Goal: Task Accomplishment & Management: Manage account settings

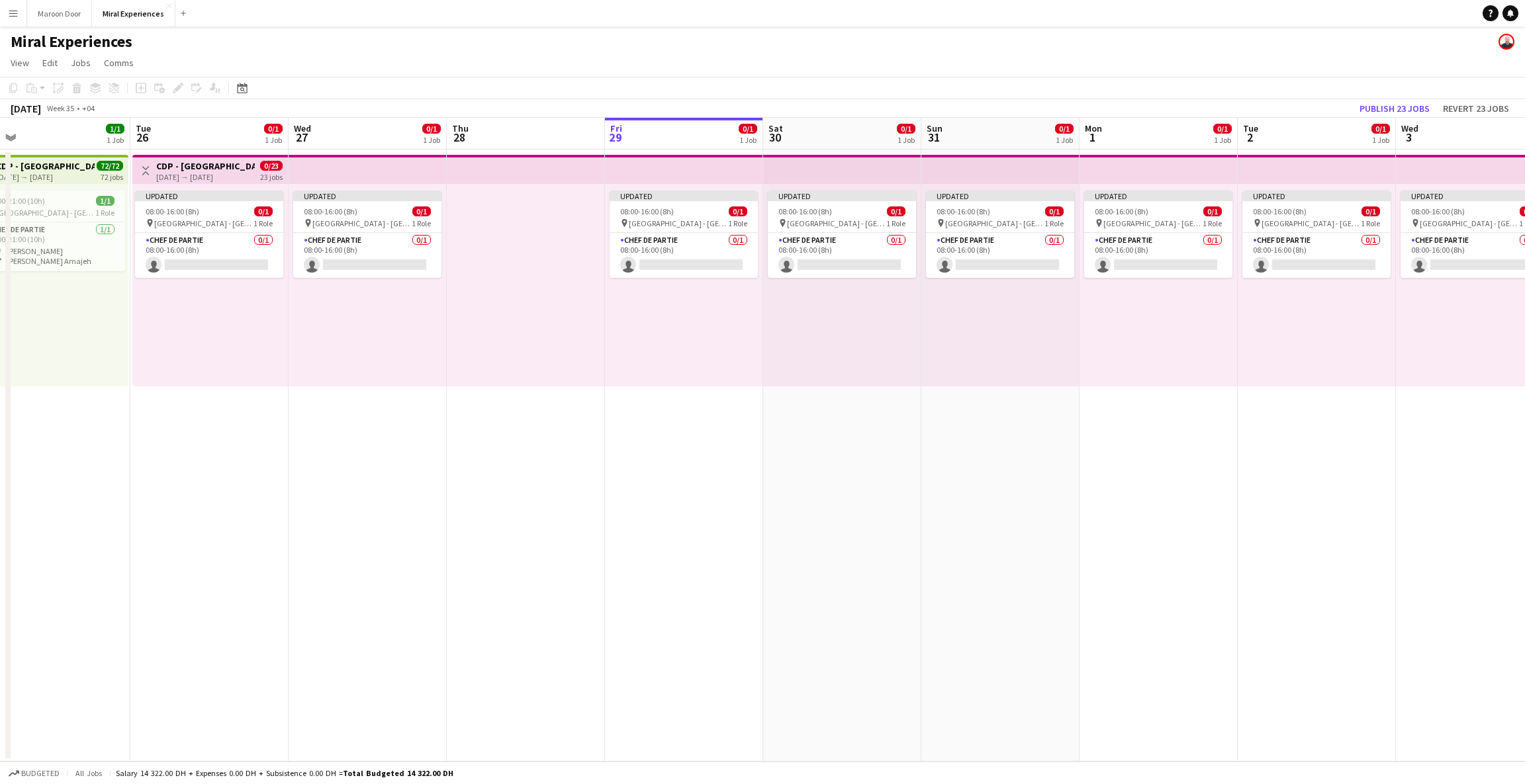
scroll to position [0, 340]
click at [867, 104] on button "Publish 23 jobs" at bounding box center [1395, 108] width 80 height 17
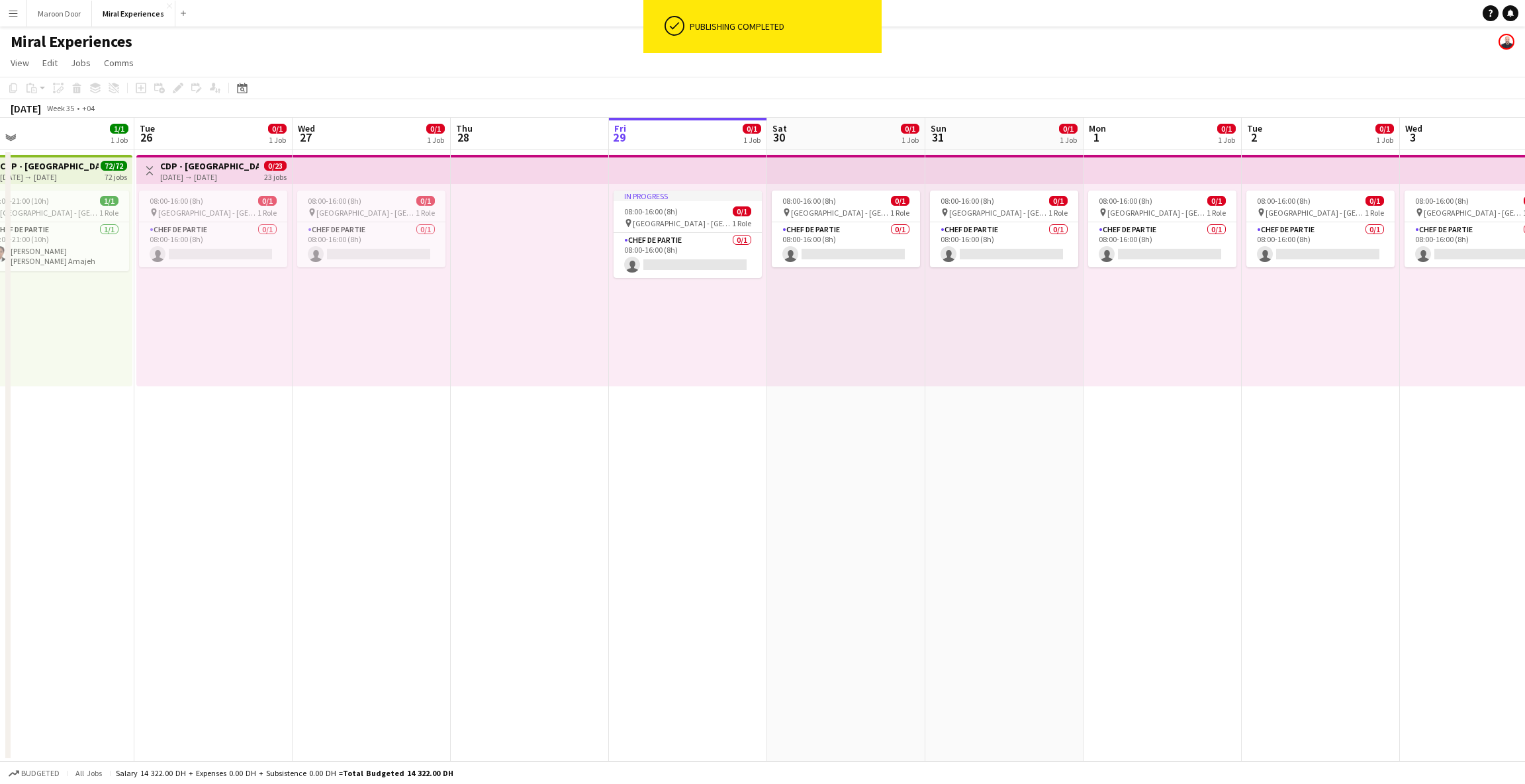
click at [387, 173] on app-top-bar at bounding box center [371, 169] width 158 height 29
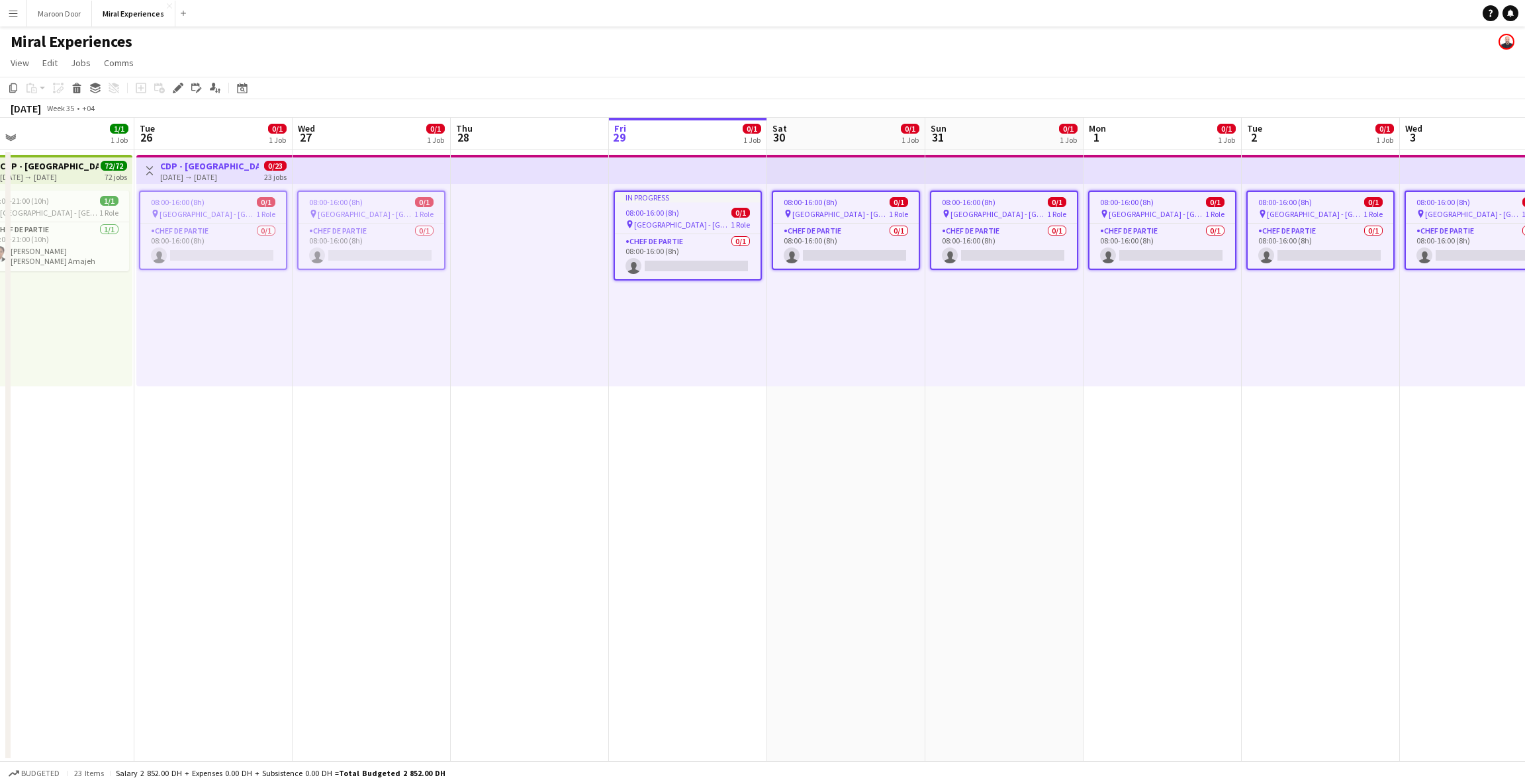
click at [639, 299] on div "In progress 08:00-16:00 (8h) 0/1 pin [GEOGRAPHIC_DATA] - [GEOGRAPHIC_DATA] 1 Ro…" at bounding box center [688, 286] width 158 height 203
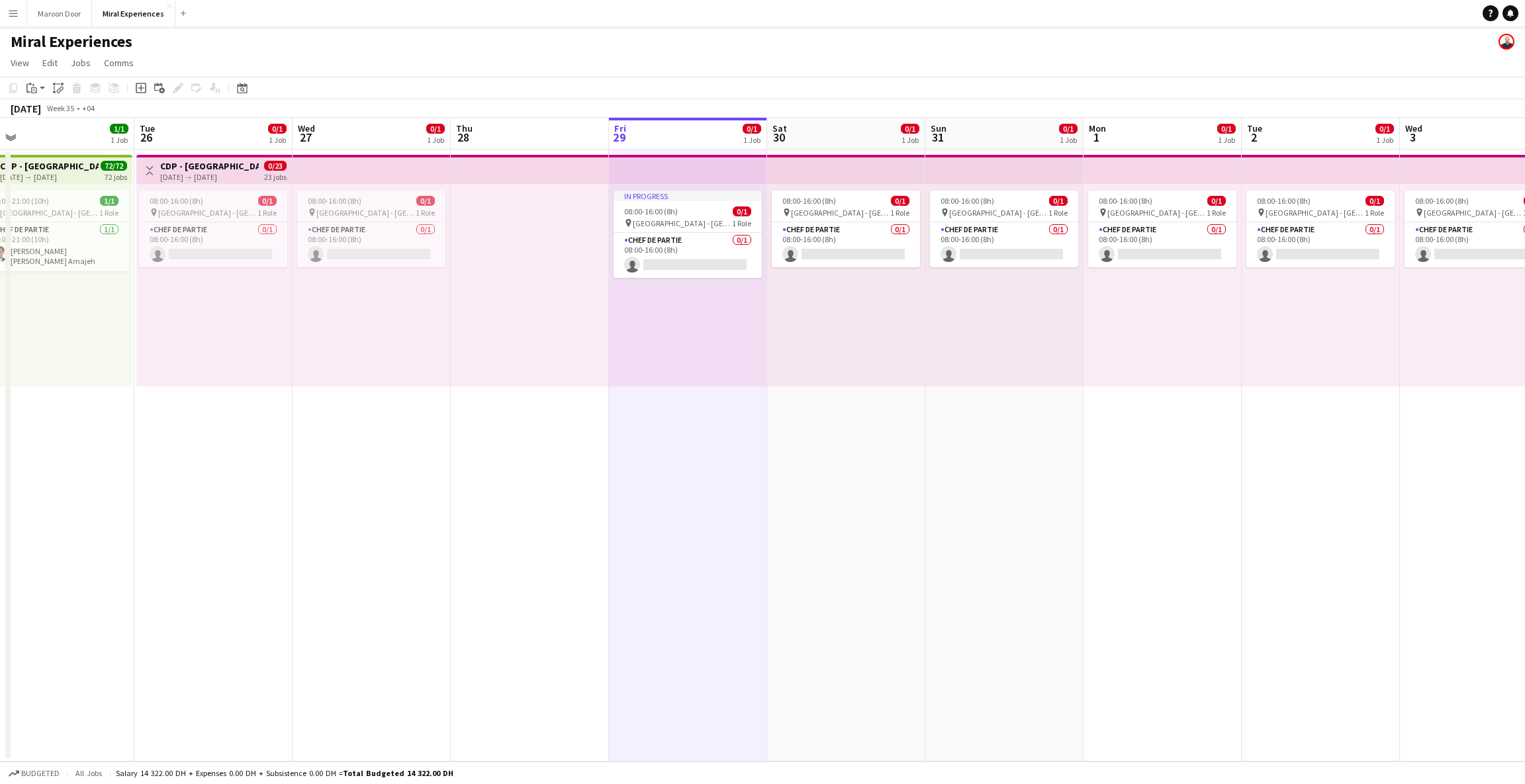
click at [629, 163] on app-top-bar at bounding box center [688, 169] width 158 height 29
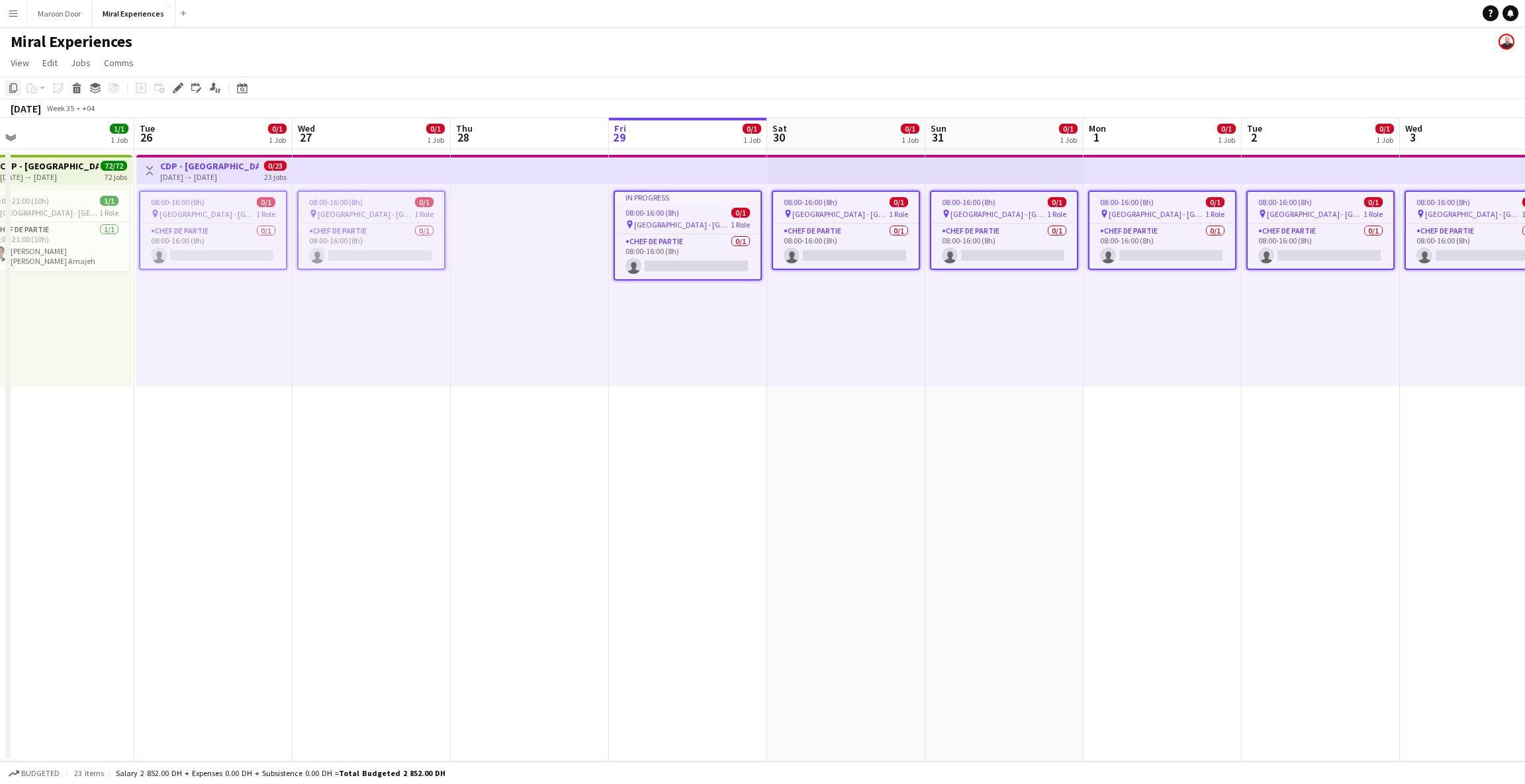
click at [9, 87] on icon at bounding box center [13, 88] width 8 height 9
click at [705, 335] on div "In progress 08:00-16:00 (8h) 0/1 pin [GEOGRAPHIC_DATA] - [GEOGRAPHIC_DATA] 1 Ro…" at bounding box center [688, 286] width 158 height 203
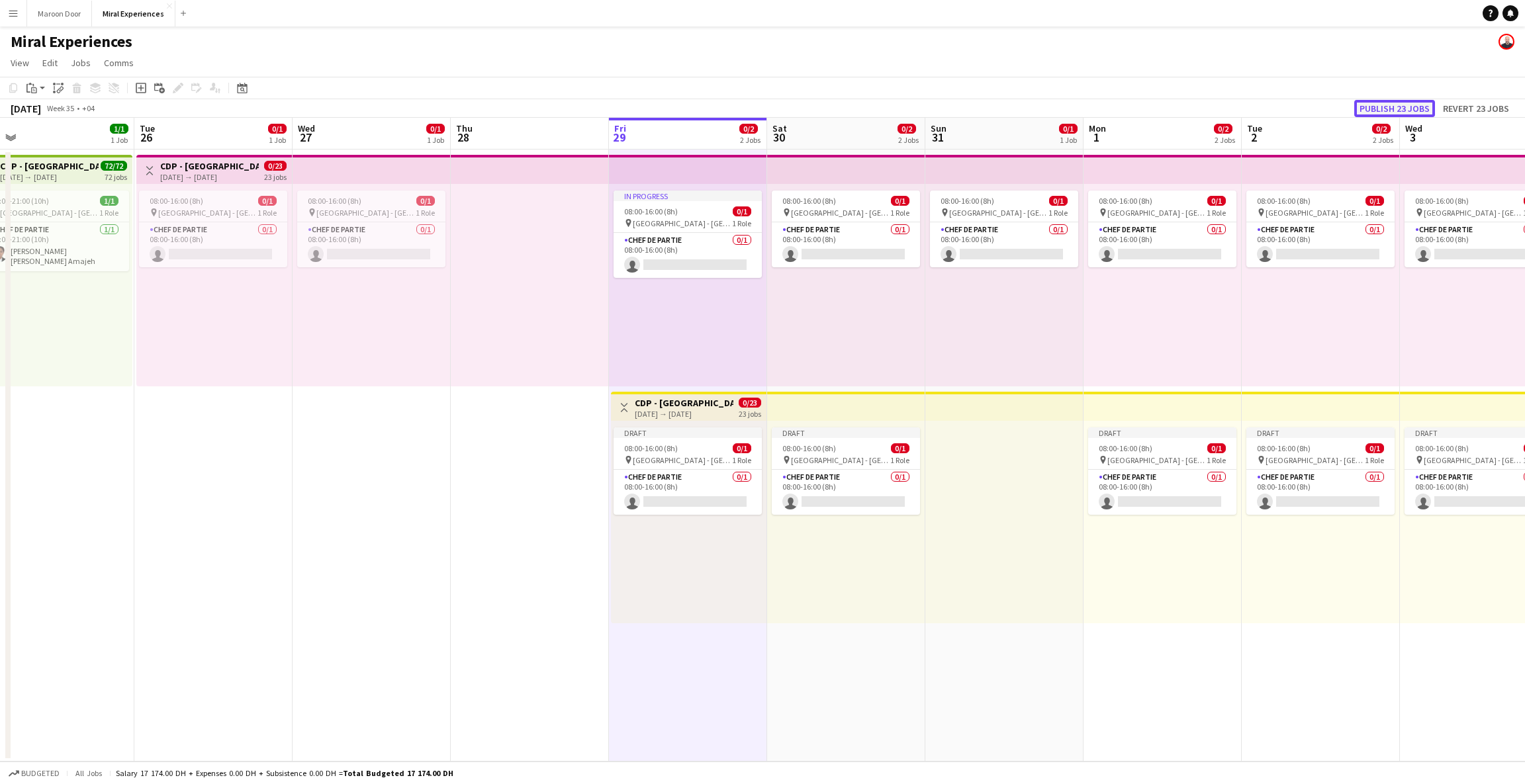
click at [867, 107] on button "Publish 23 jobs" at bounding box center [1395, 108] width 80 height 17
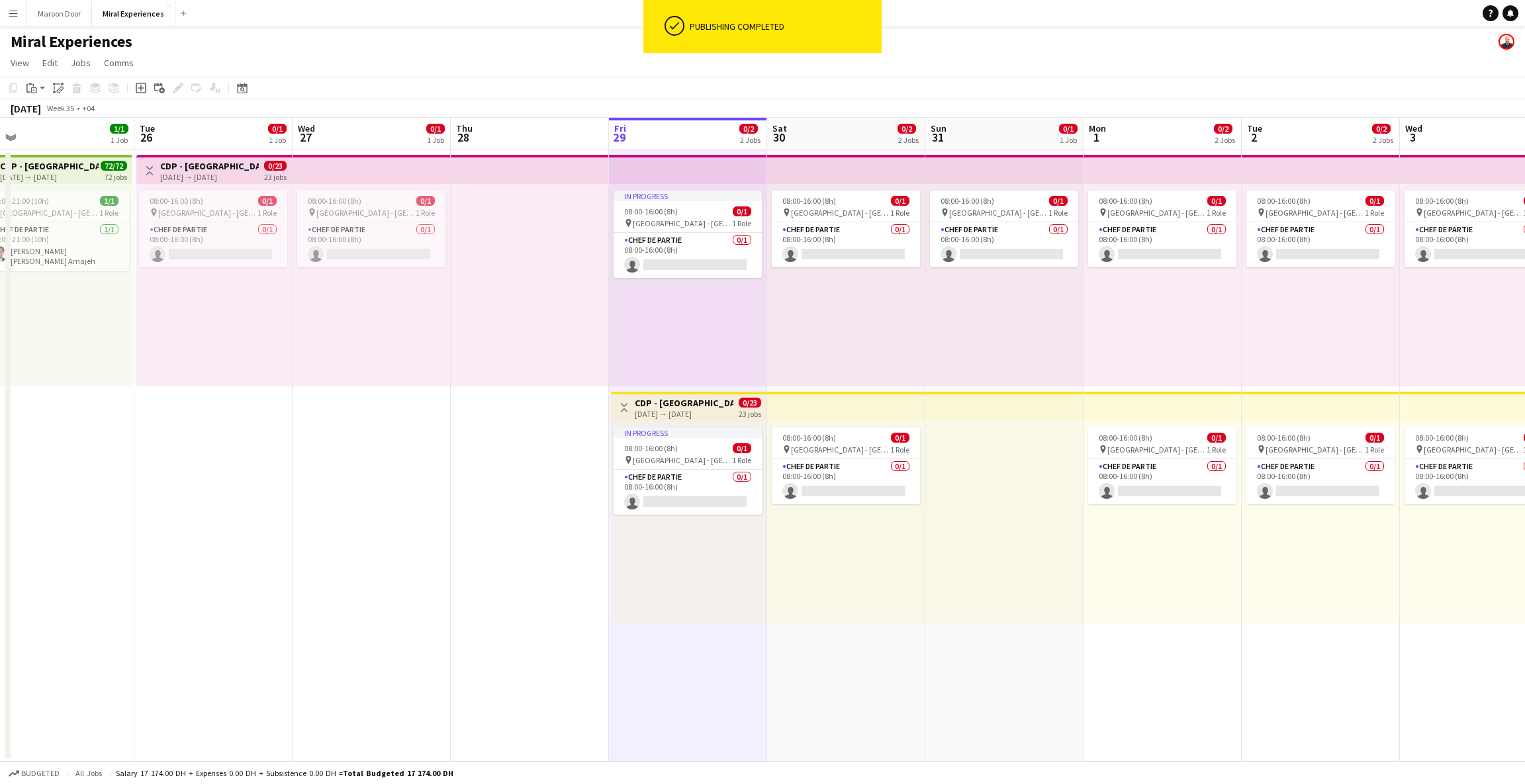
click at [663, 175] on app-top-bar at bounding box center [688, 169] width 158 height 29
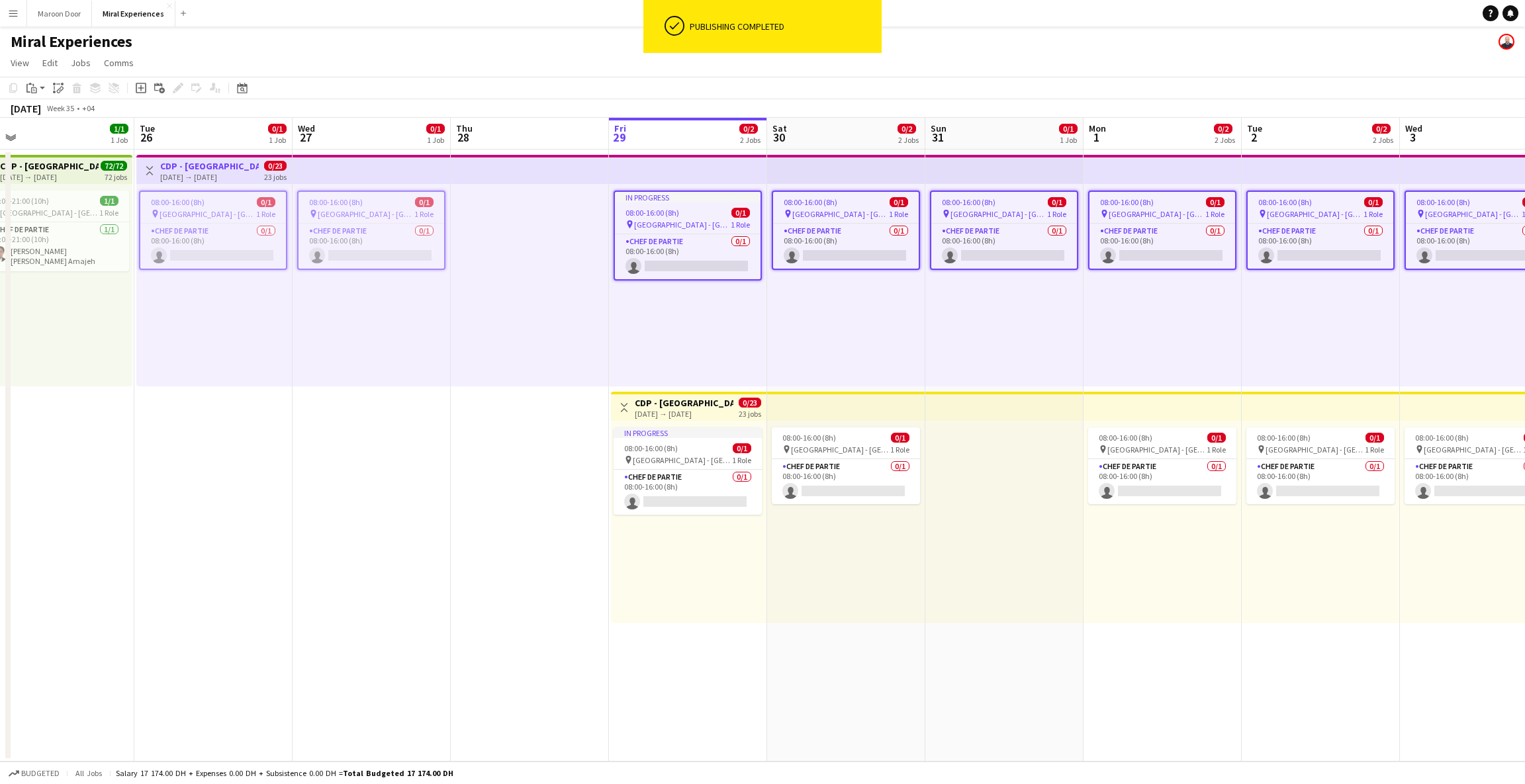
scroll to position [0, 339]
click at [73, 87] on icon at bounding box center [76, 90] width 7 height 6
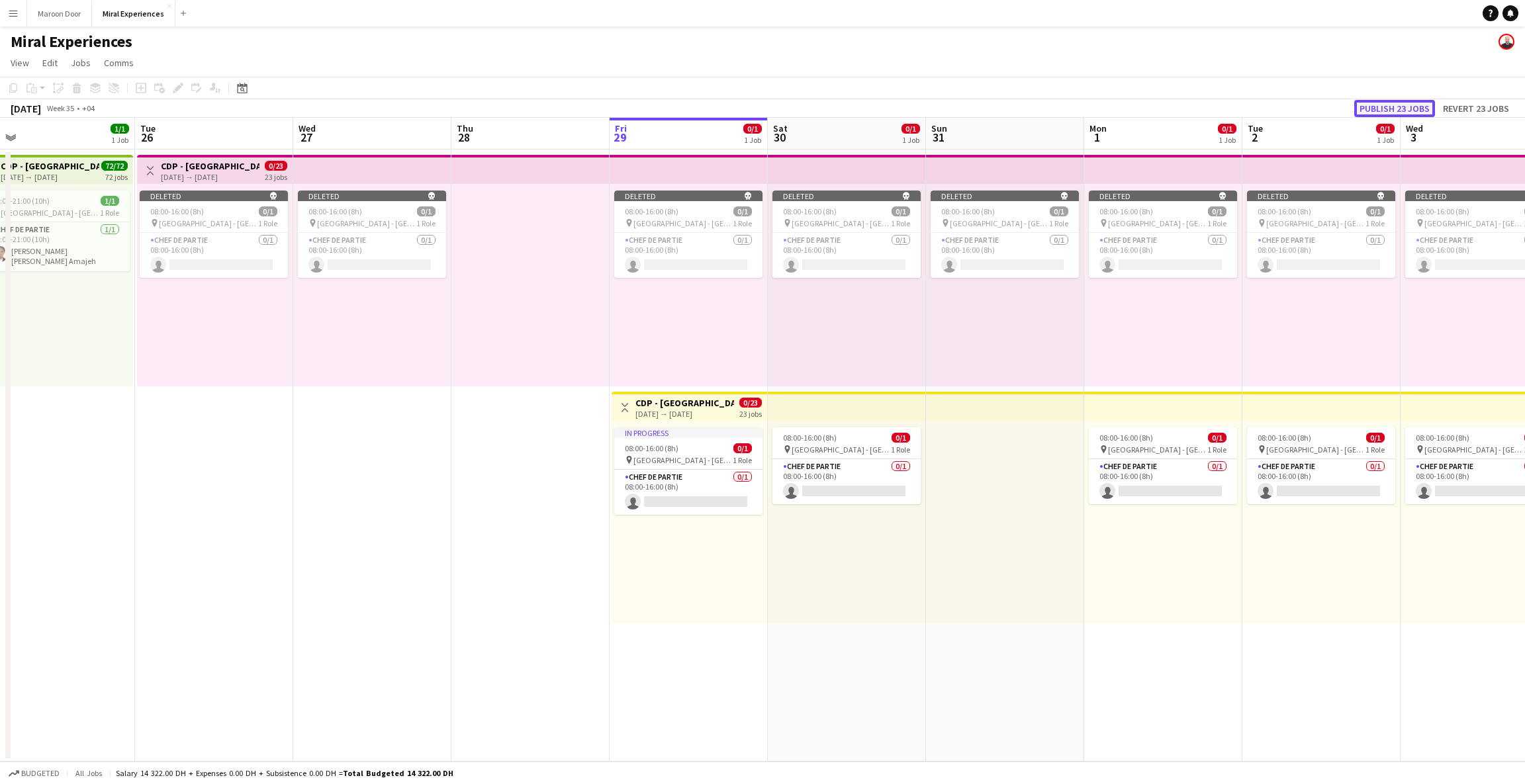
click at [867, 106] on button "Publish 23 jobs" at bounding box center [1395, 108] width 80 height 17
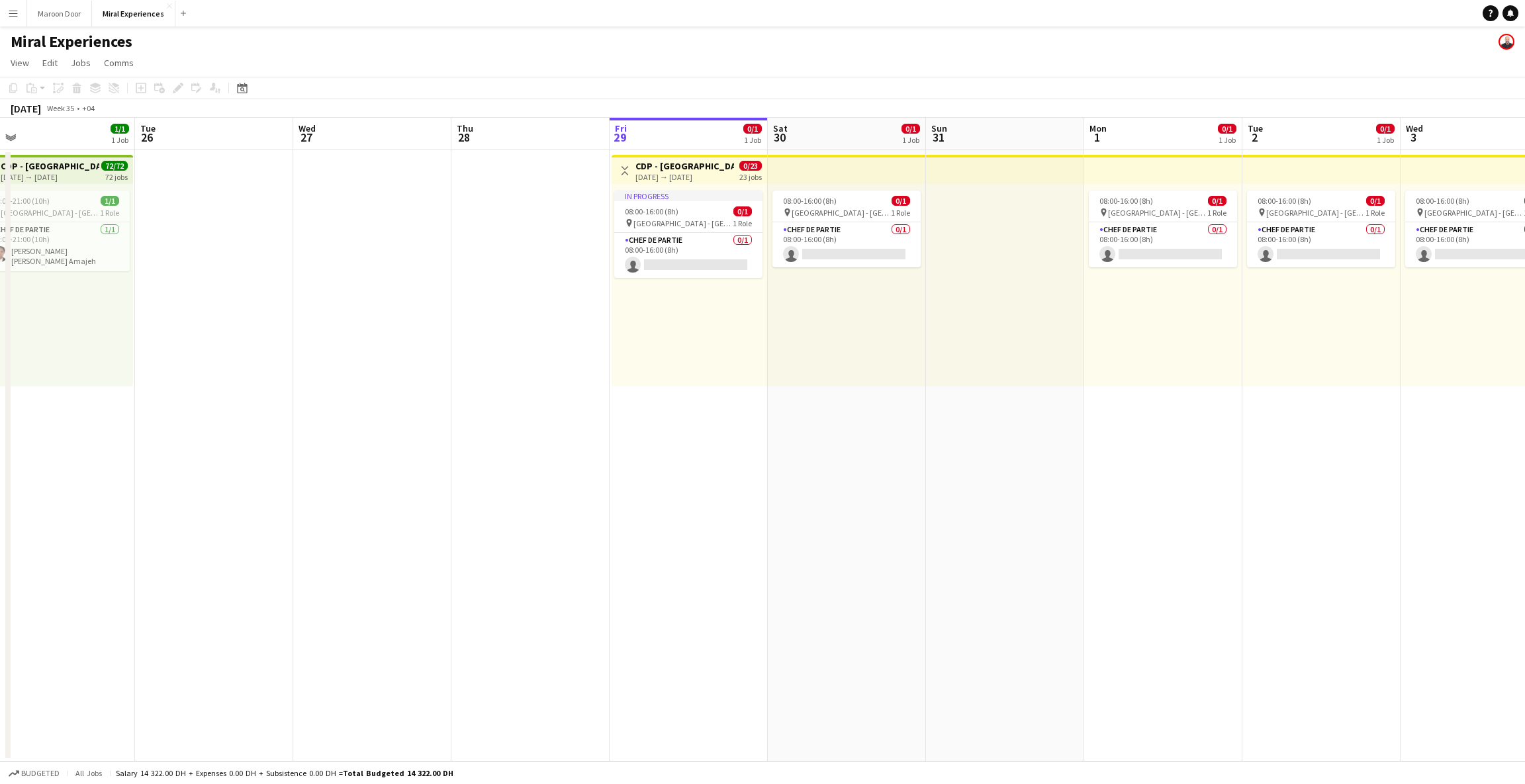
click at [867, 168] on app-top-bar at bounding box center [847, 169] width 158 height 29
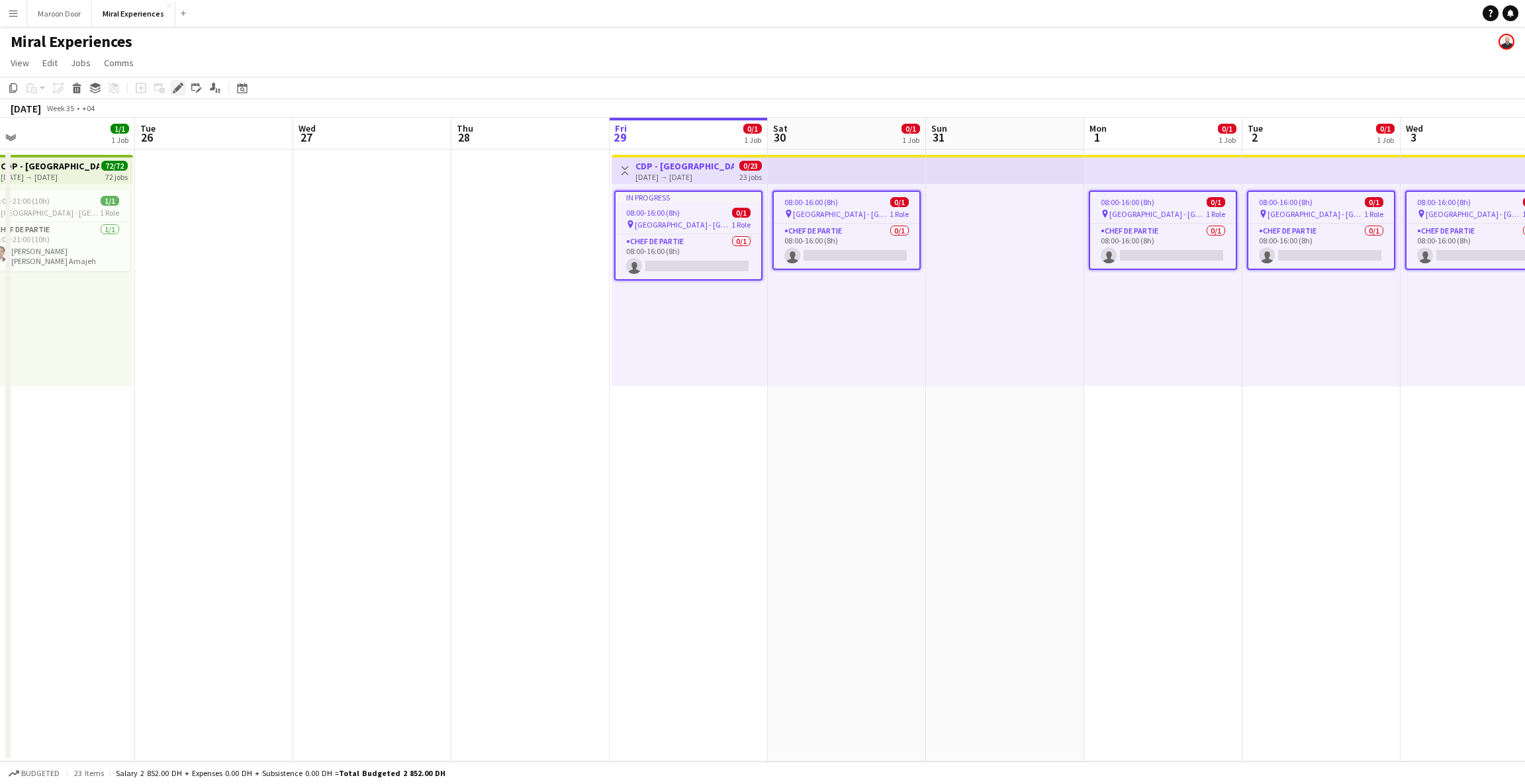
click at [176, 90] on icon at bounding box center [177, 88] width 7 height 7
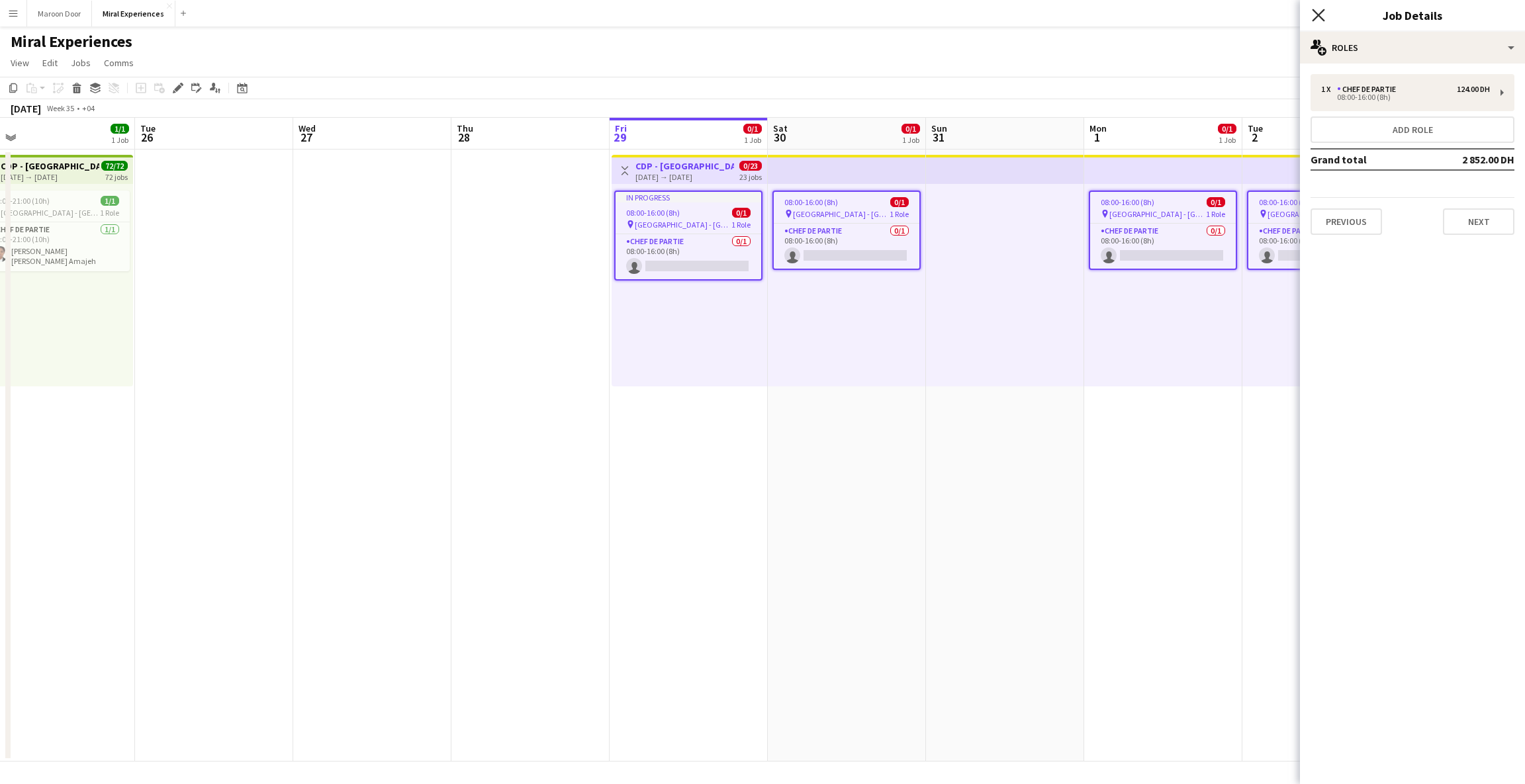
click at [867, 16] on icon "Close pop-in" at bounding box center [1318, 15] width 12 height 12
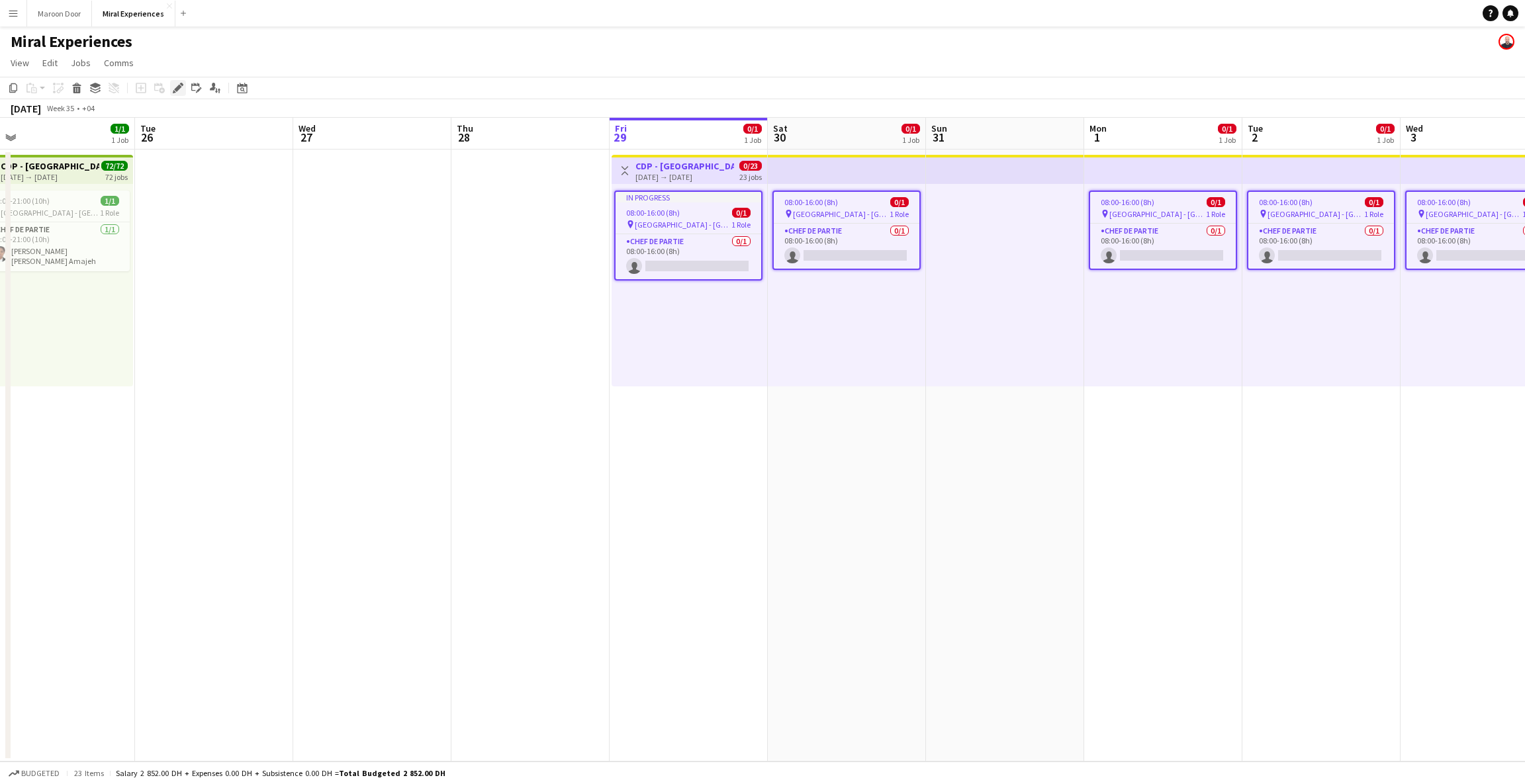
click at [174, 90] on icon "Edit" at bounding box center [178, 88] width 11 height 11
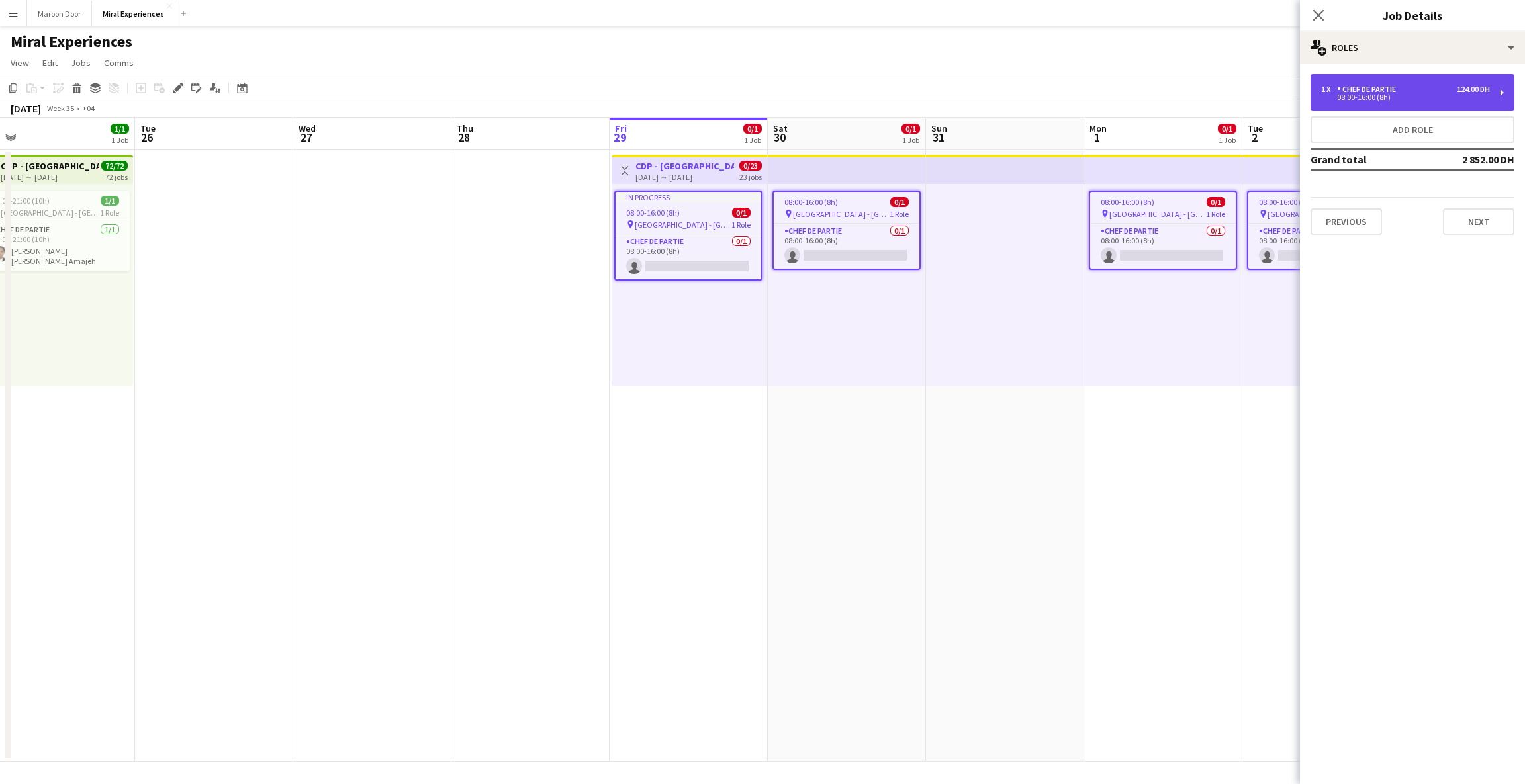
click at [867, 83] on div "1 x Chef de Partie 124.00 DH 08:00-16:00 (8h)" at bounding box center [1413, 93] width 204 height 37
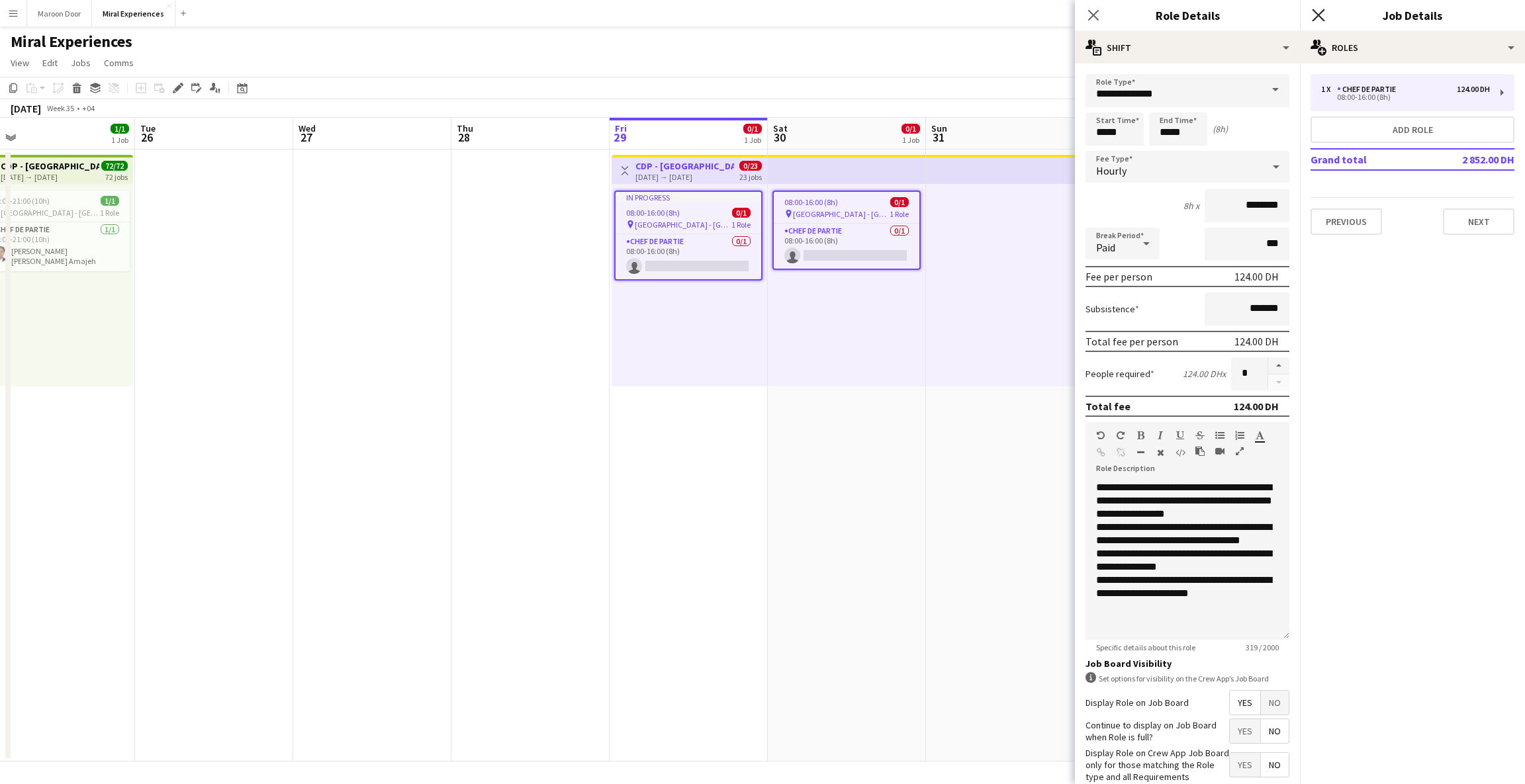
click at [867, 13] on icon "Close pop-in" at bounding box center [1318, 15] width 12 height 12
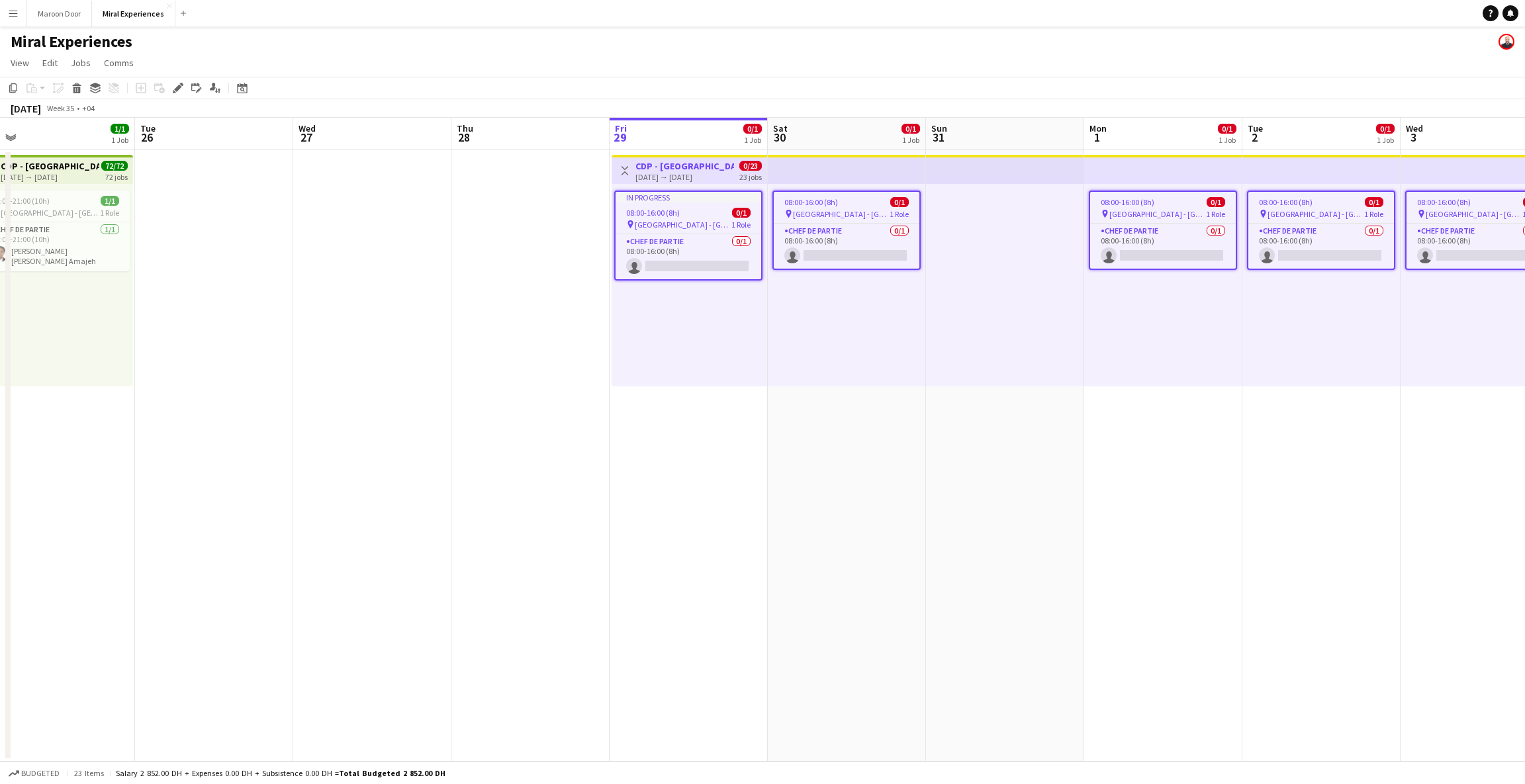
click at [71, 164] on h3 "CDP - [GEOGRAPHIC_DATA]" at bounding box center [50, 165] width 98 height 12
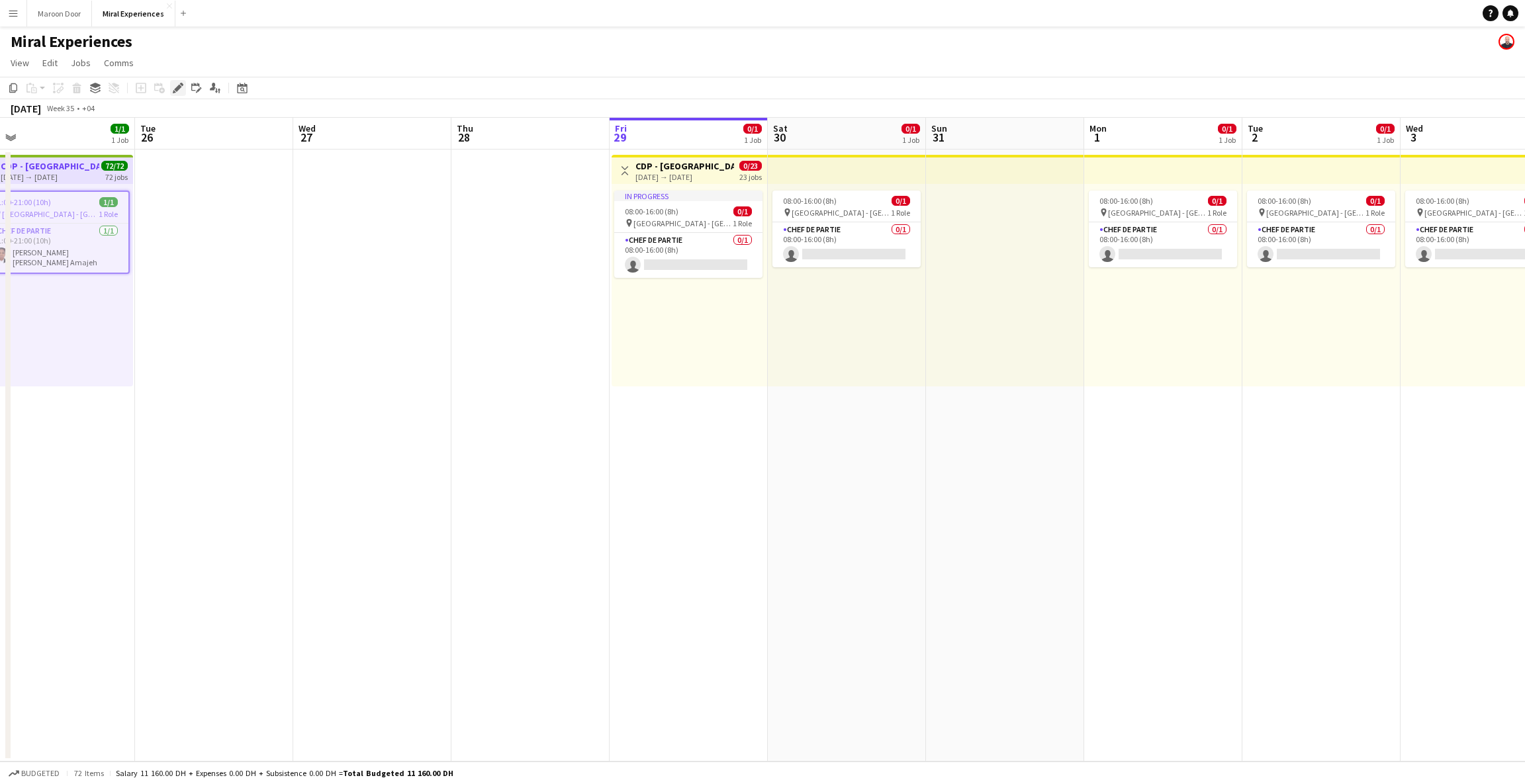
click at [173, 91] on icon at bounding box center [174, 91] width 3 height 3
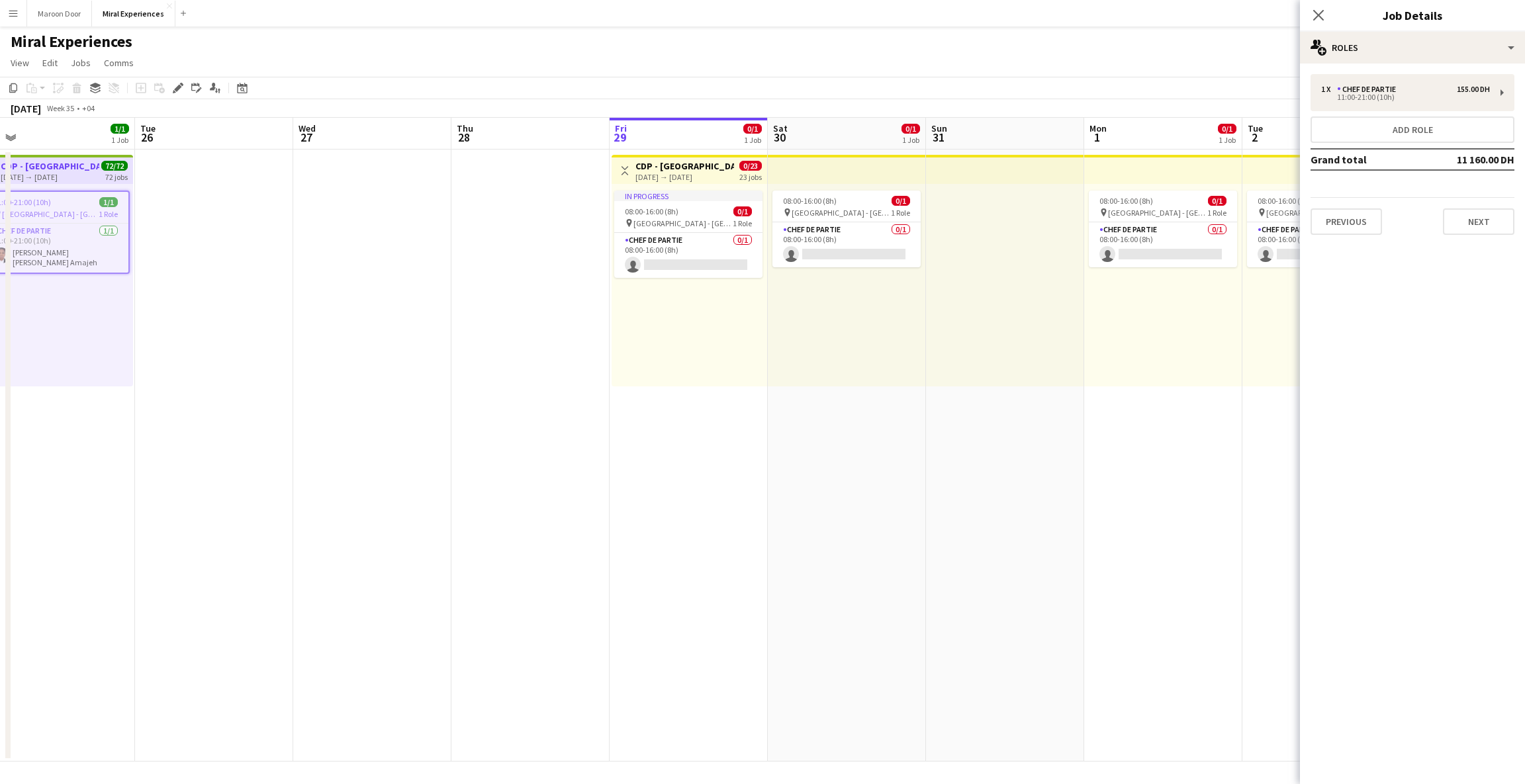
click at [709, 172] on div "[DATE] → [DATE]" at bounding box center [684, 177] width 98 height 10
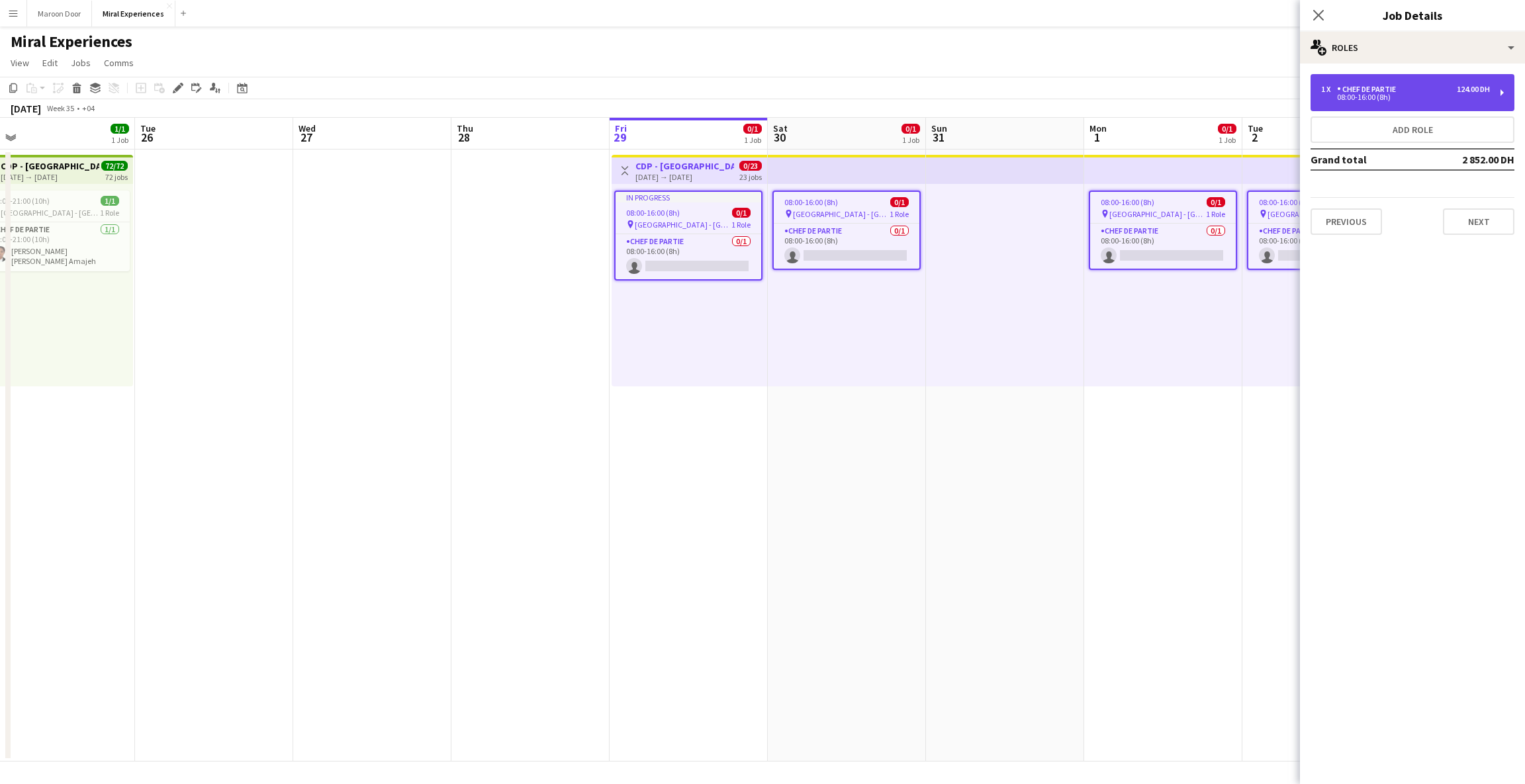
click at [867, 85] on div "1 x Chef de Partie 124.00 DH" at bounding box center [1406, 90] width 169 height 9
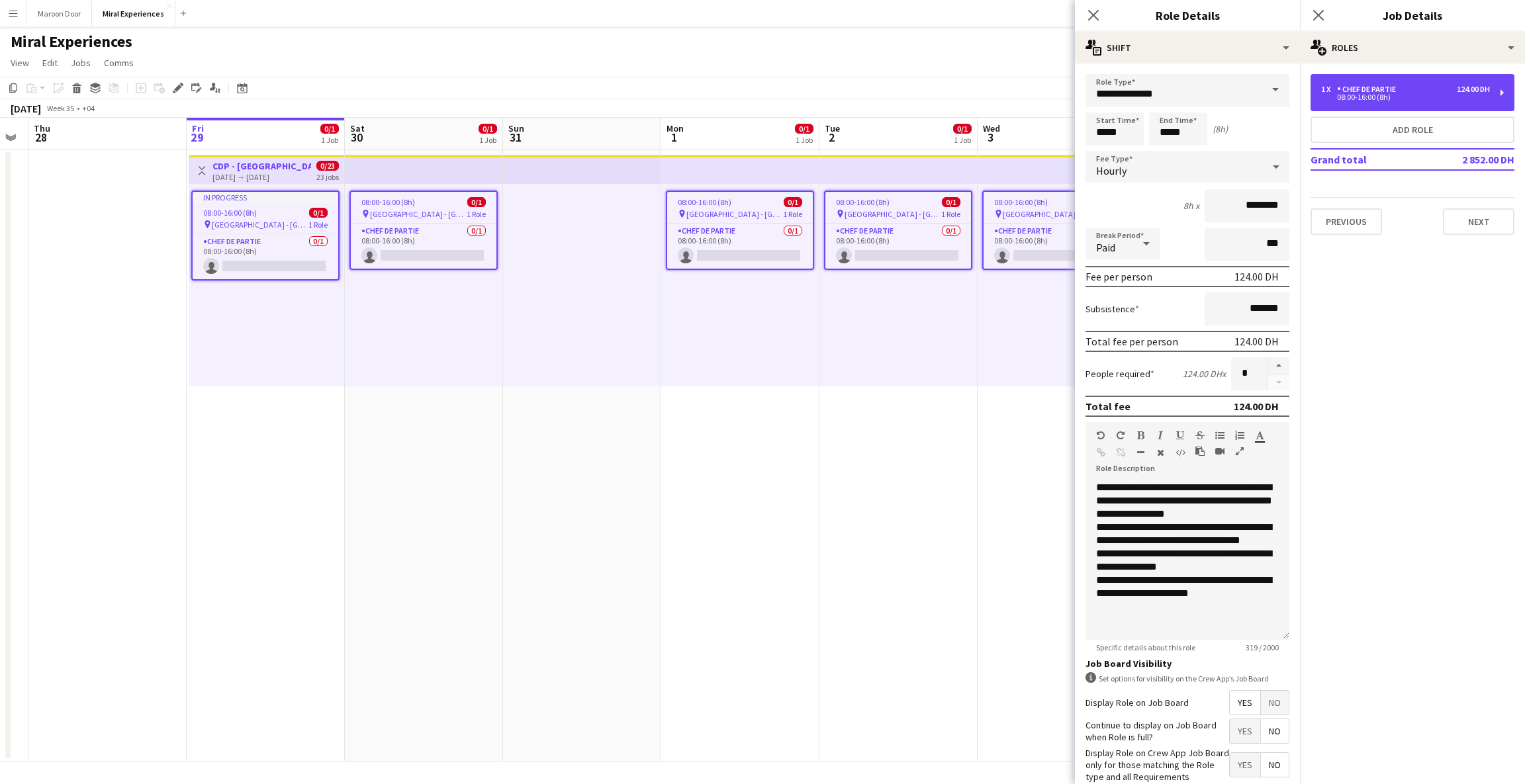
scroll to position [0, 450]
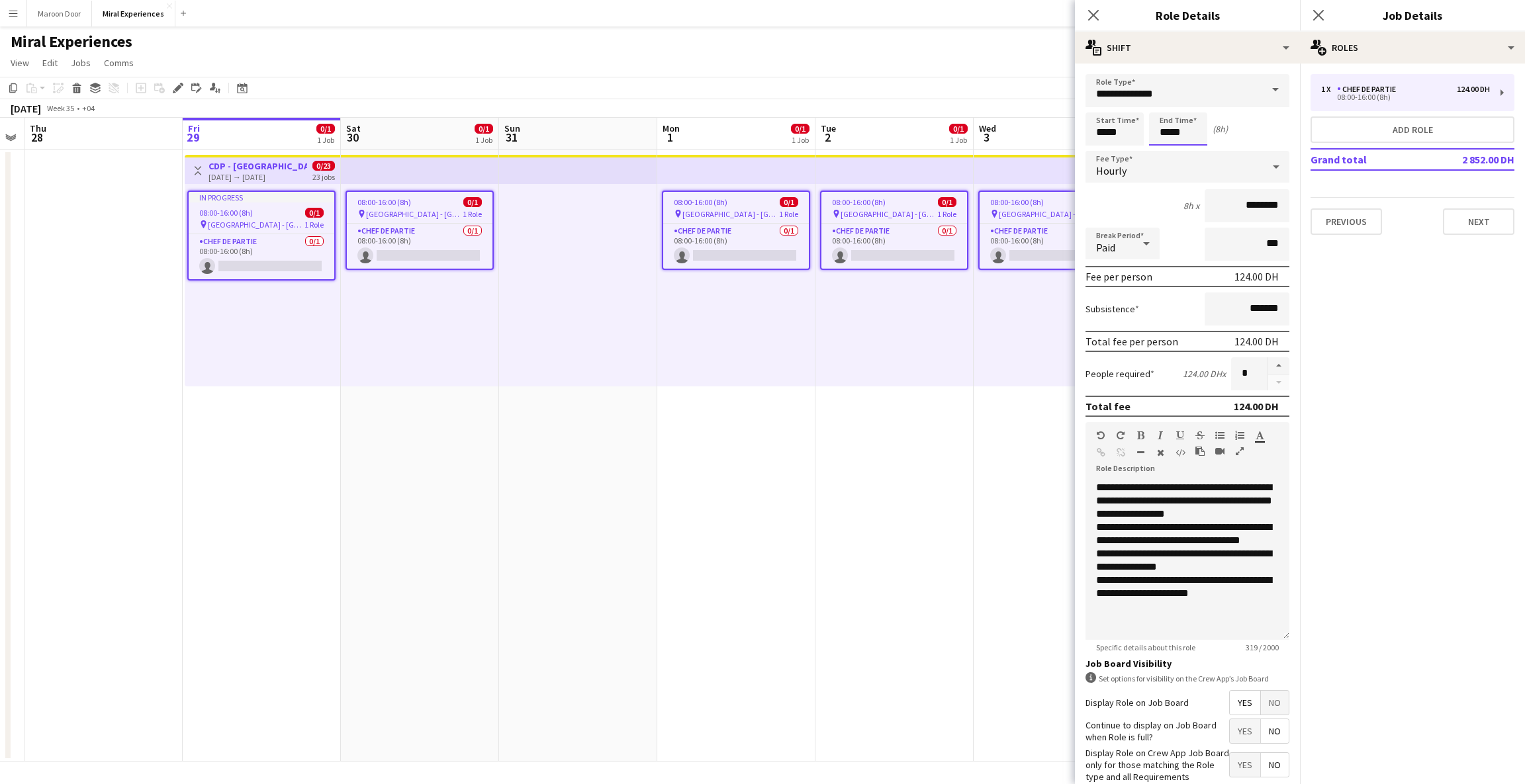
click at [867, 130] on input "*****" at bounding box center [1178, 129] width 59 height 33
type input "*****"
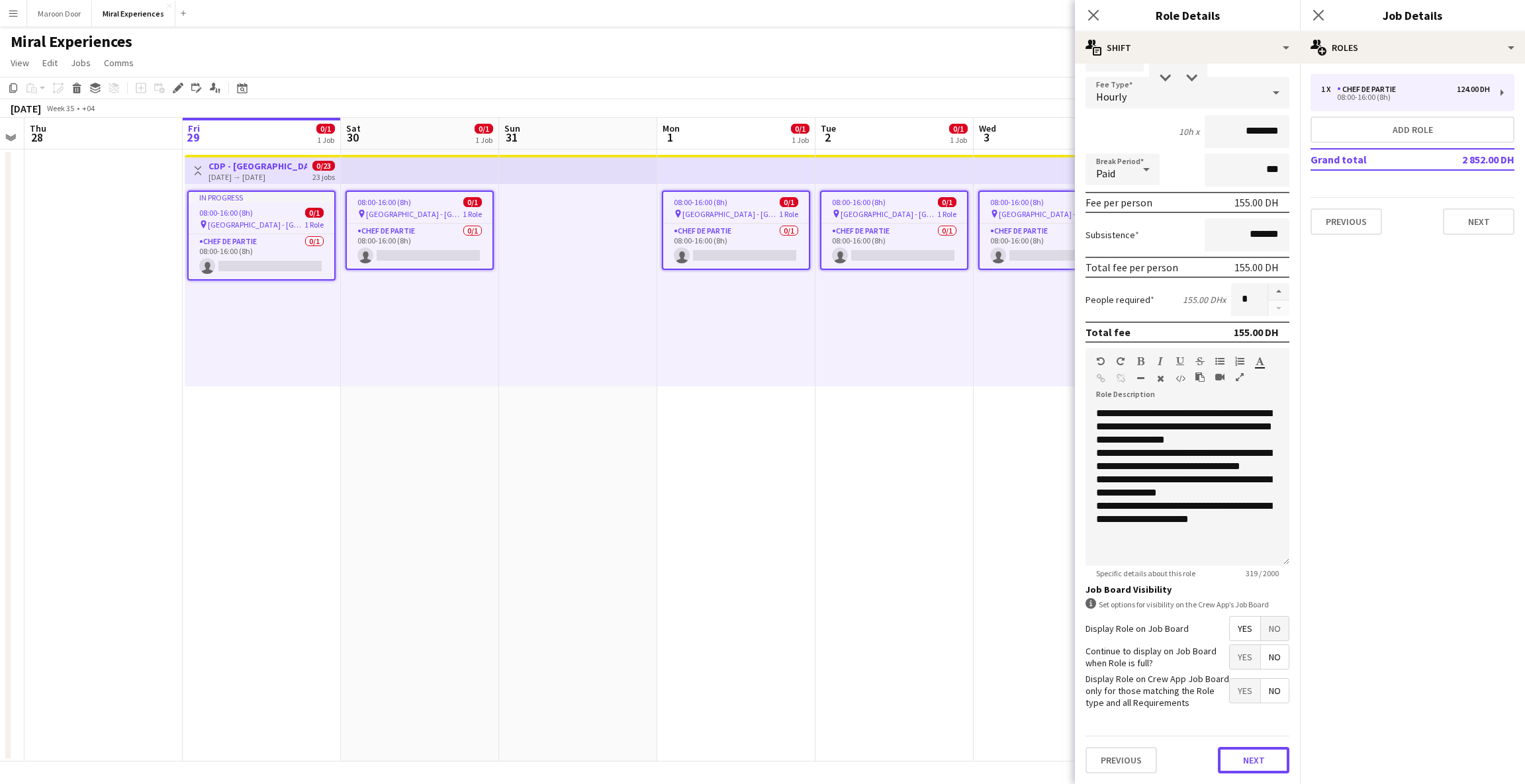
click at [867, 750] on button "Next" at bounding box center [1254, 761] width 72 height 27
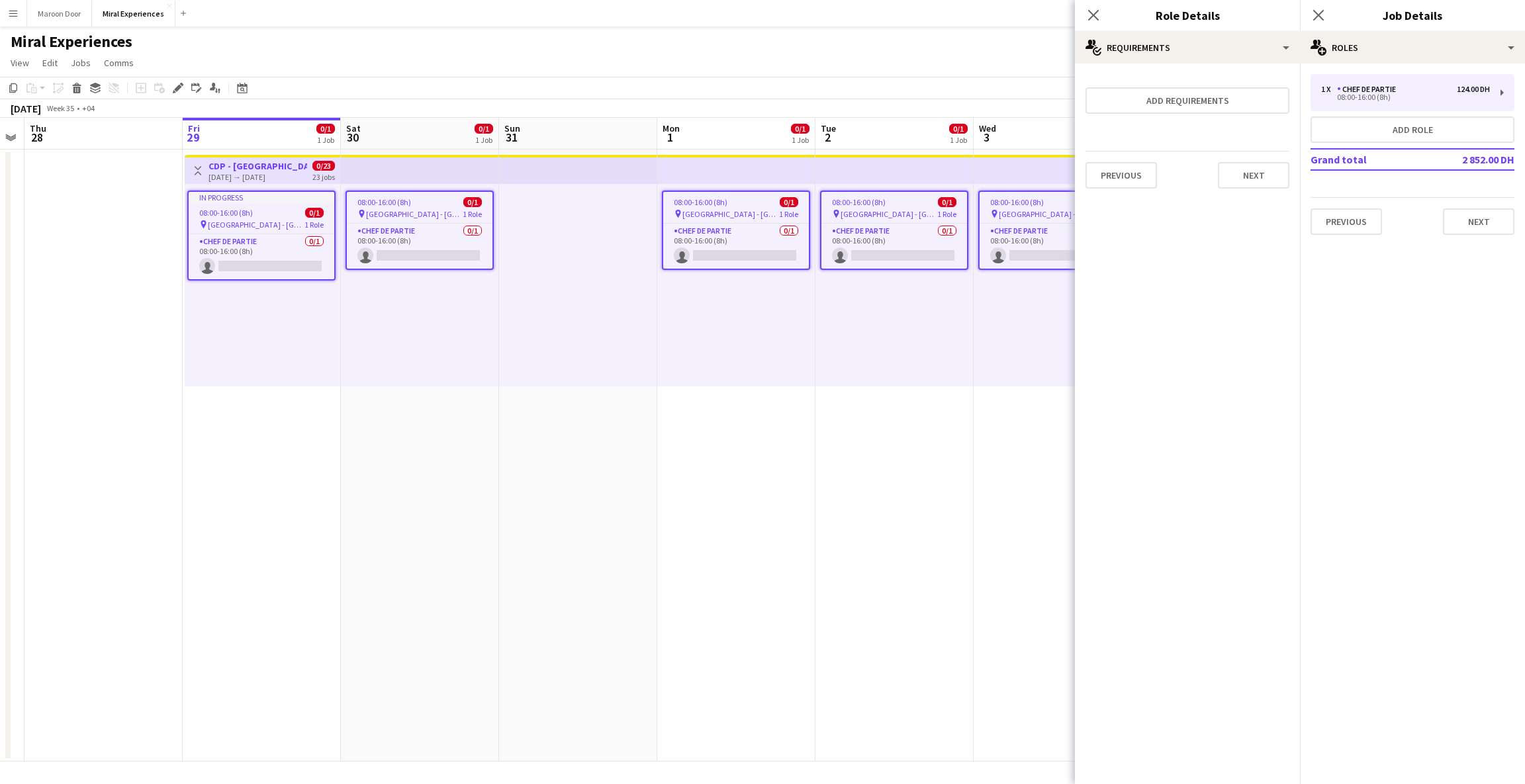
scroll to position [0, 0]
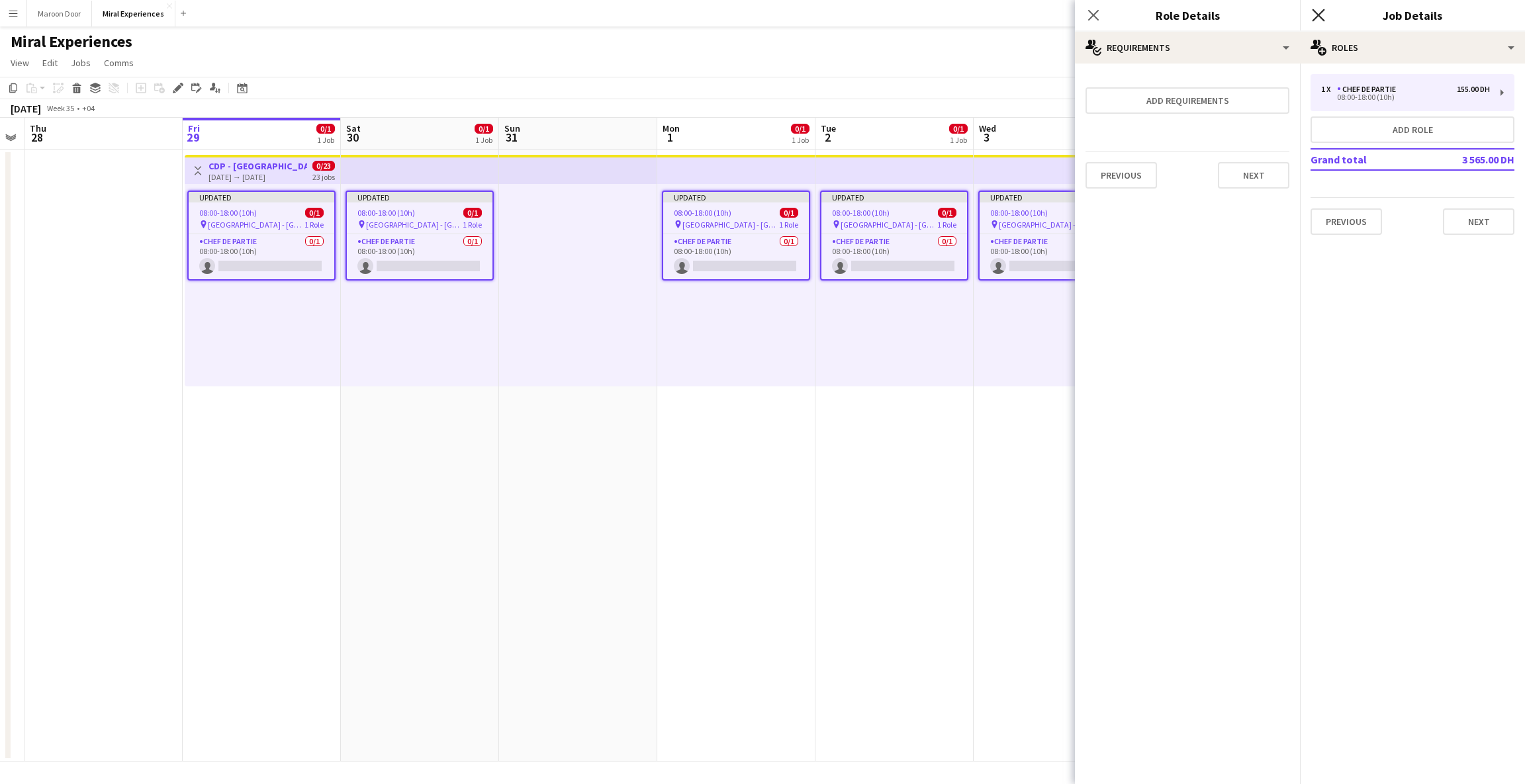
click at [867, 17] on icon "Close pop-in" at bounding box center [1318, 15] width 12 height 12
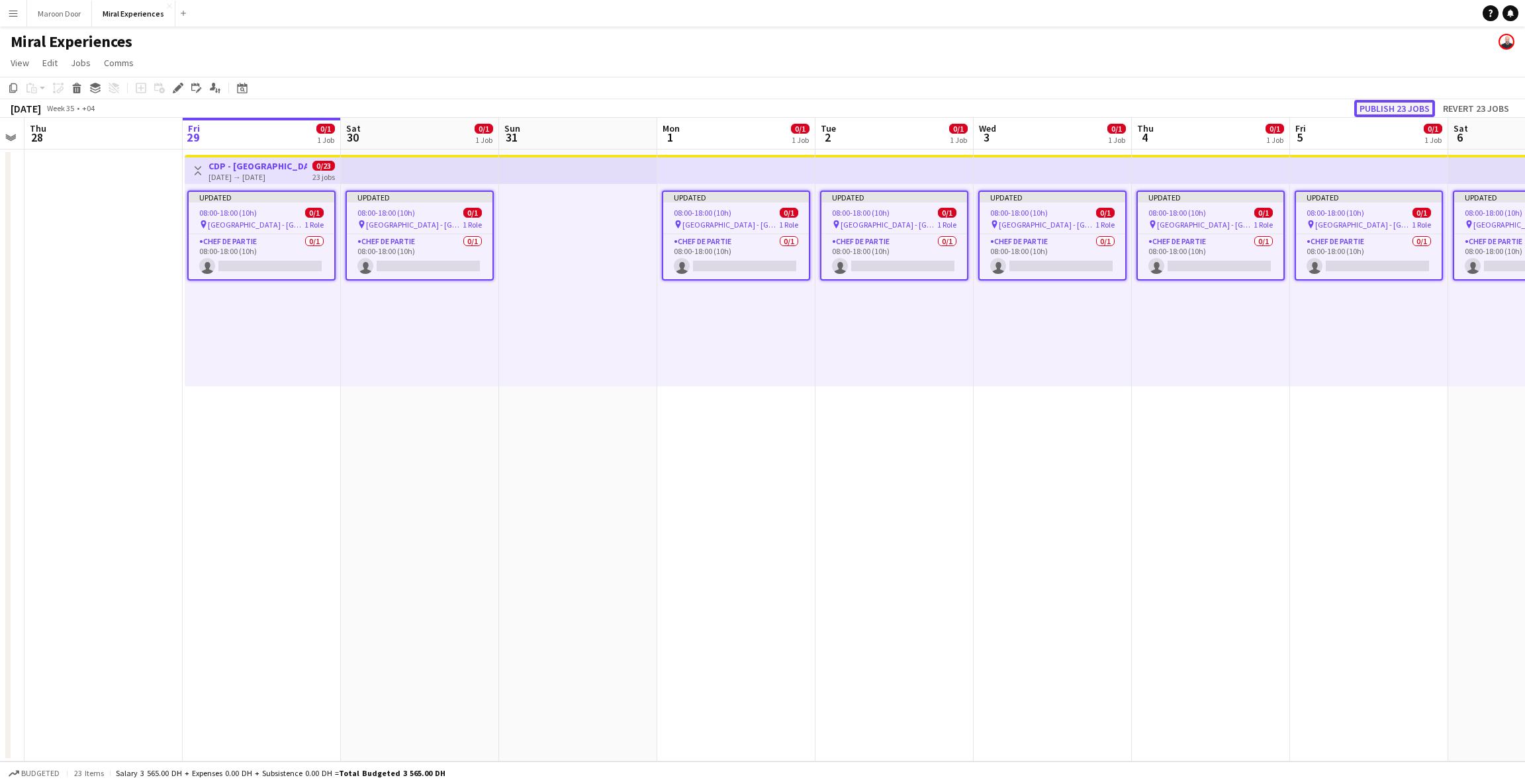
click at [867, 108] on button "Publish 23 jobs" at bounding box center [1395, 108] width 80 height 17
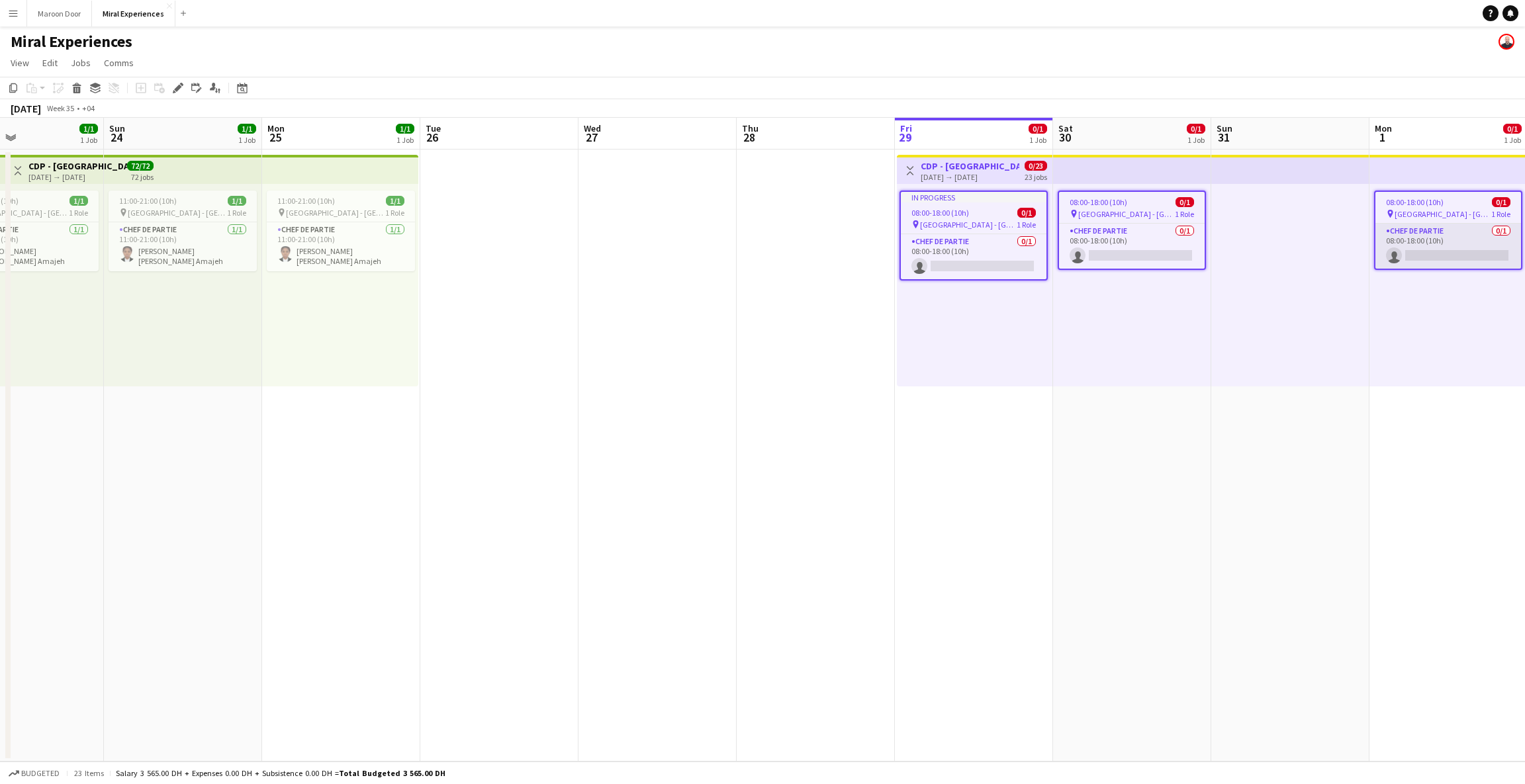
scroll to position [0, 402]
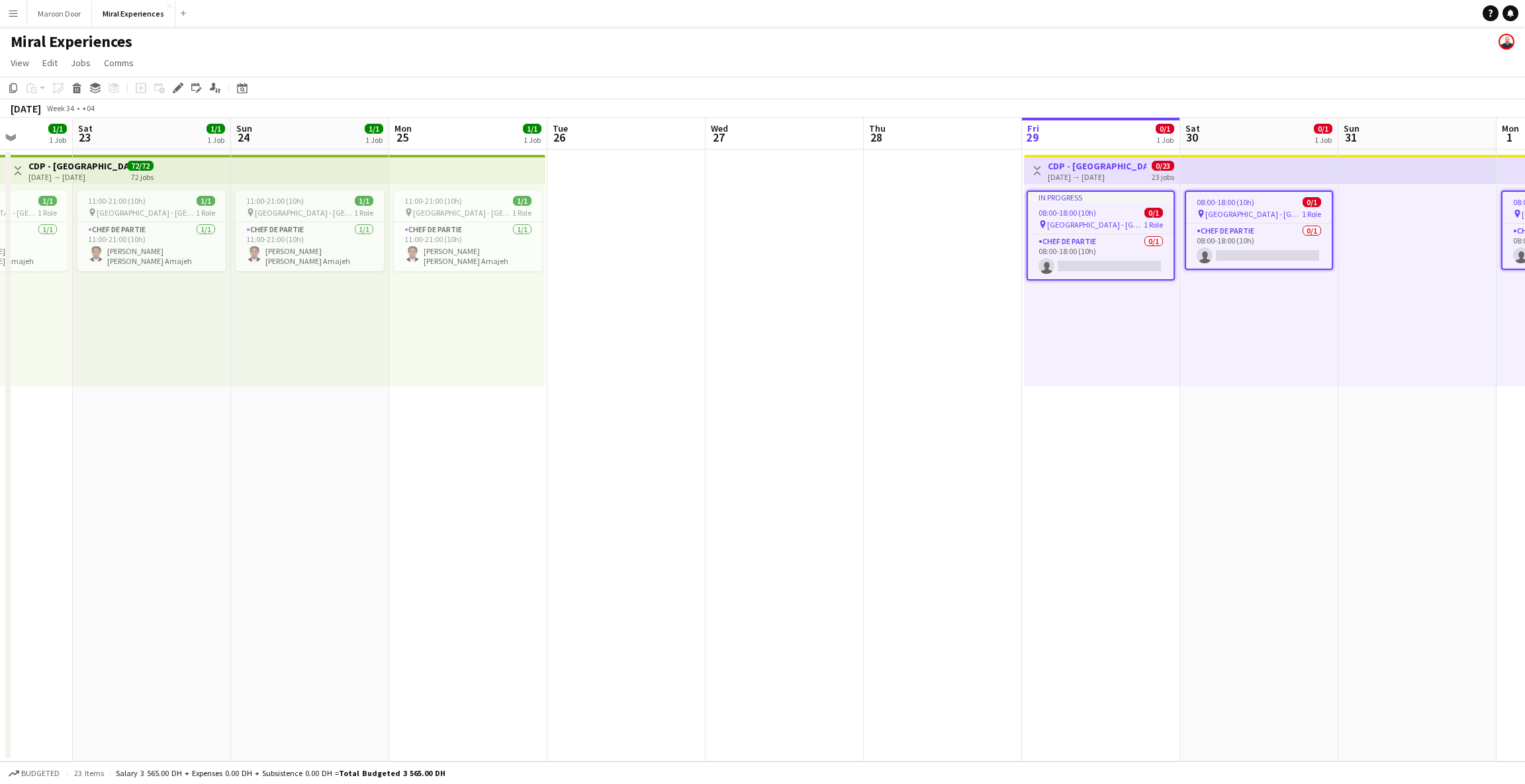
click at [720, 104] on div "[DATE] Week 34 • +04" at bounding box center [762, 108] width 1525 height 19
